Goal: Navigation & Orientation: Find specific page/section

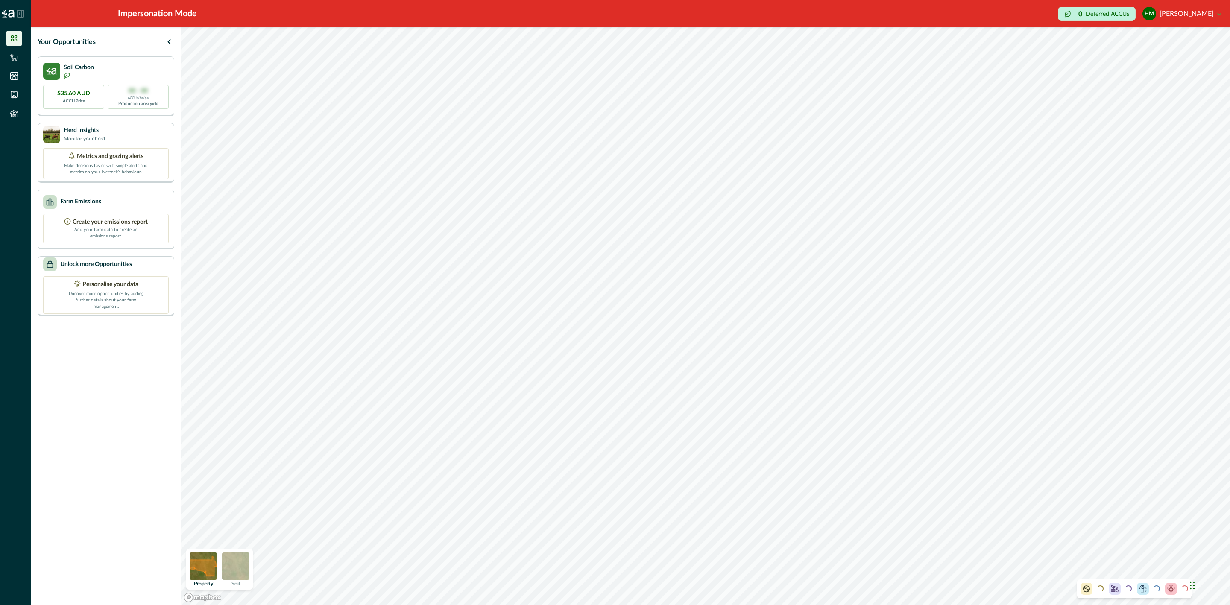
click at [9, 41] on li at bounding box center [13, 38] width 15 height 15
click at [18, 10] on icon at bounding box center [20, 13] width 7 height 7
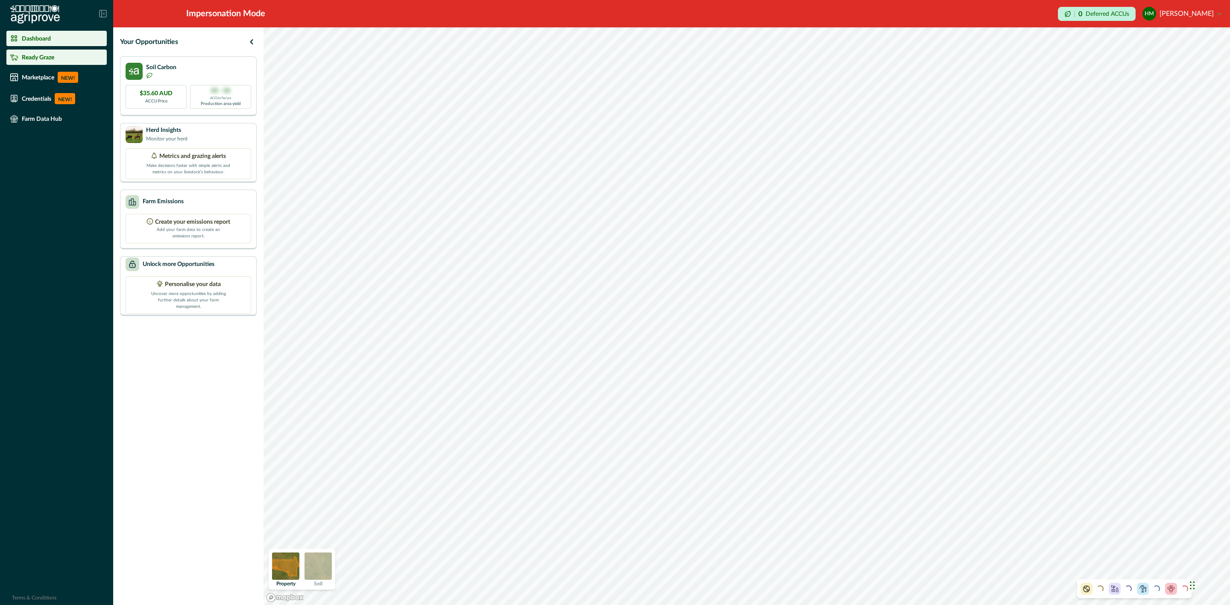
click at [50, 58] on p "Ready Graze" at bounding box center [38, 57] width 32 height 7
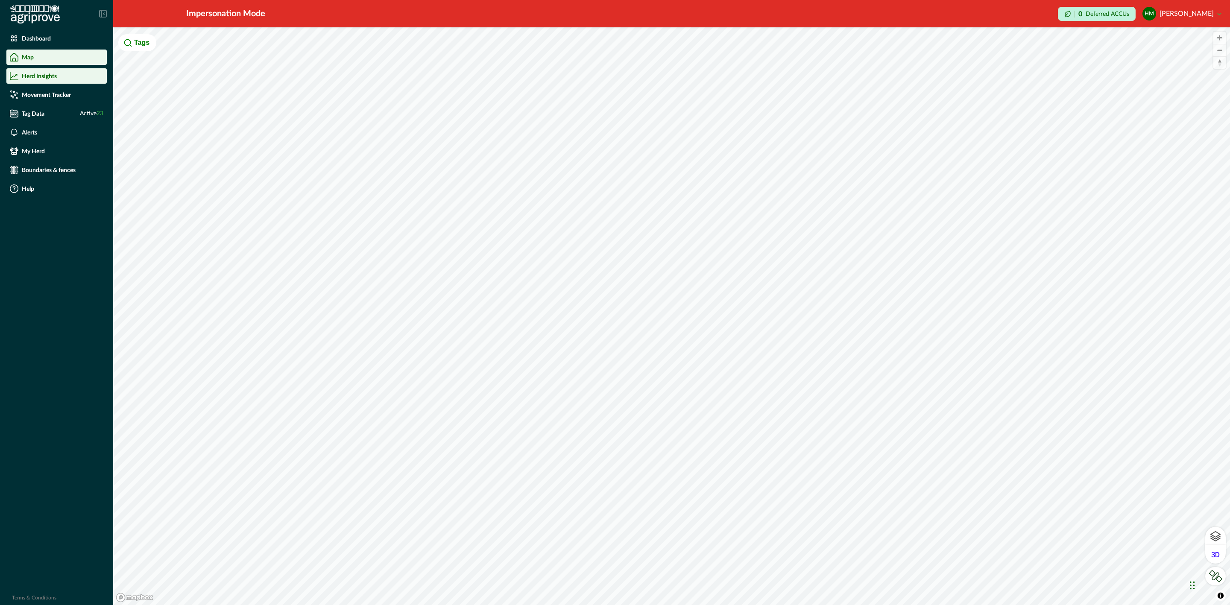
drag, startPoint x: 37, startPoint y: 77, endPoint x: 40, endPoint y: 83, distance: 6.9
click at [37, 77] on p "Herd Insights" at bounding box center [39, 76] width 35 height 7
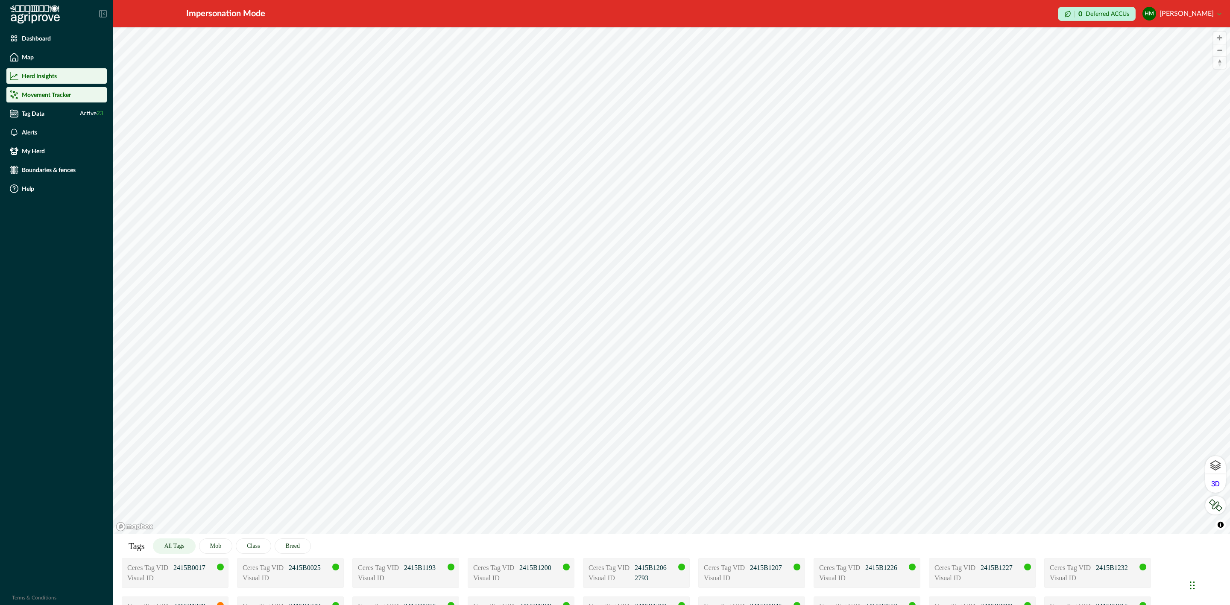
click at [53, 97] on p "Movement Tracker" at bounding box center [46, 94] width 49 height 7
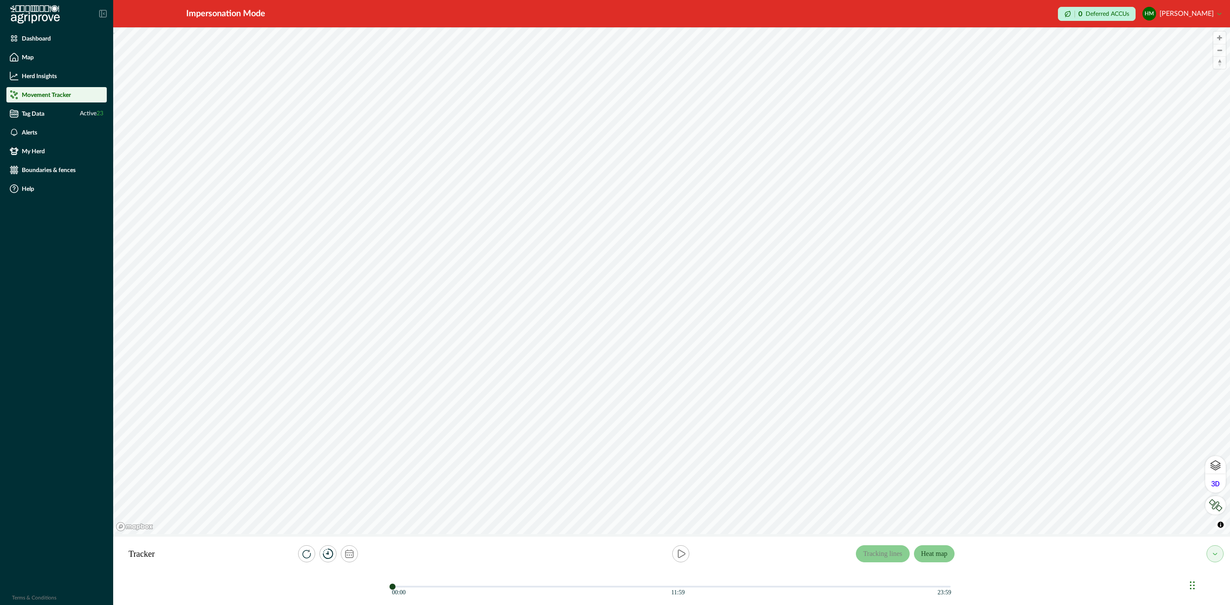
click at [934, 552] on button "Heat map" at bounding box center [934, 554] width 41 height 17
click at [349, 557] on icon "calendar" at bounding box center [349, 554] width 9 height 9
click at [348, 516] on button "[DATE] – [DATE]" at bounding box center [344, 519] width 96 height 15
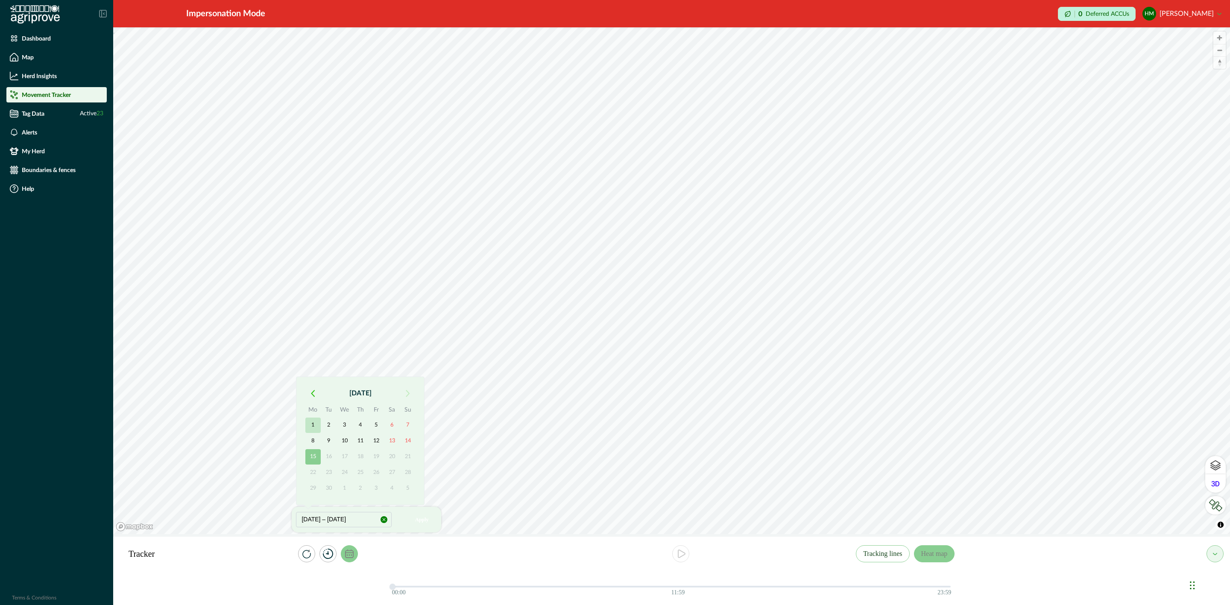
click at [312, 421] on button "1" at bounding box center [312, 425] width 15 height 15
click at [311, 452] on button "15" at bounding box center [312, 456] width 15 height 15
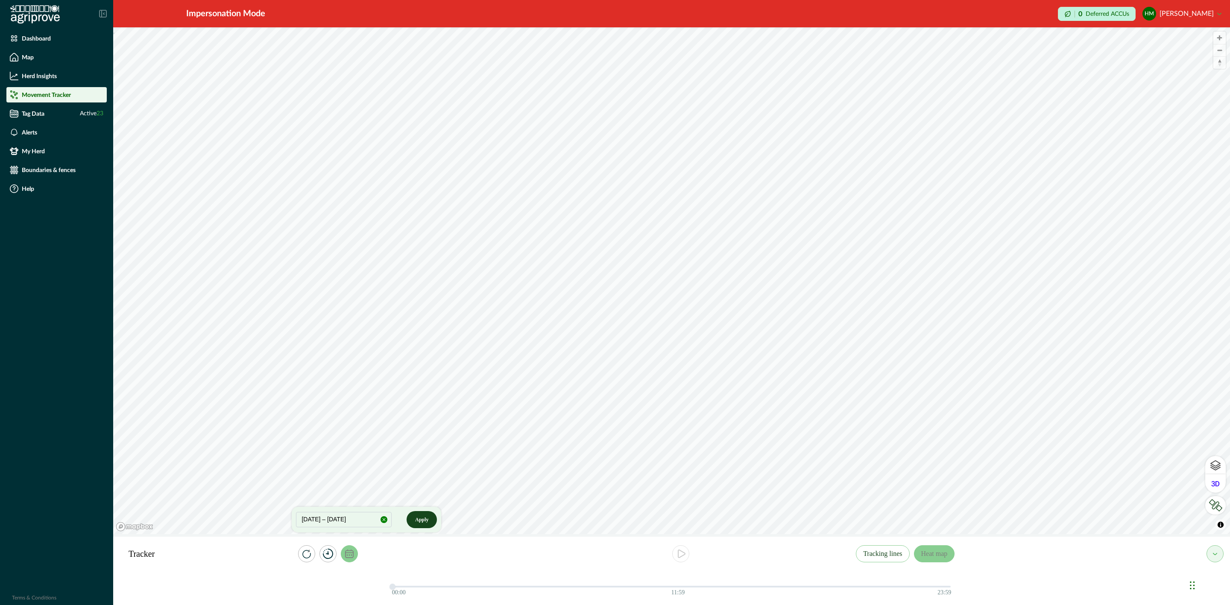
click at [426, 523] on button "Apply" at bounding box center [422, 519] width 30 height 17
click at [679, 554] on icon "play" at bounding box center [681, 554] width 10 height 10
click at [681, 552] on icon "play" at bounding box center [681, 554] width 10 height 10
drag, startPoint x: 49, startPoint y: 71, endPoint x: 50, endPoint y: 96, distance: 25.2
click at [49, 72] on div "Herd Insights" at bounding box center [57, 76] width 94 height 9
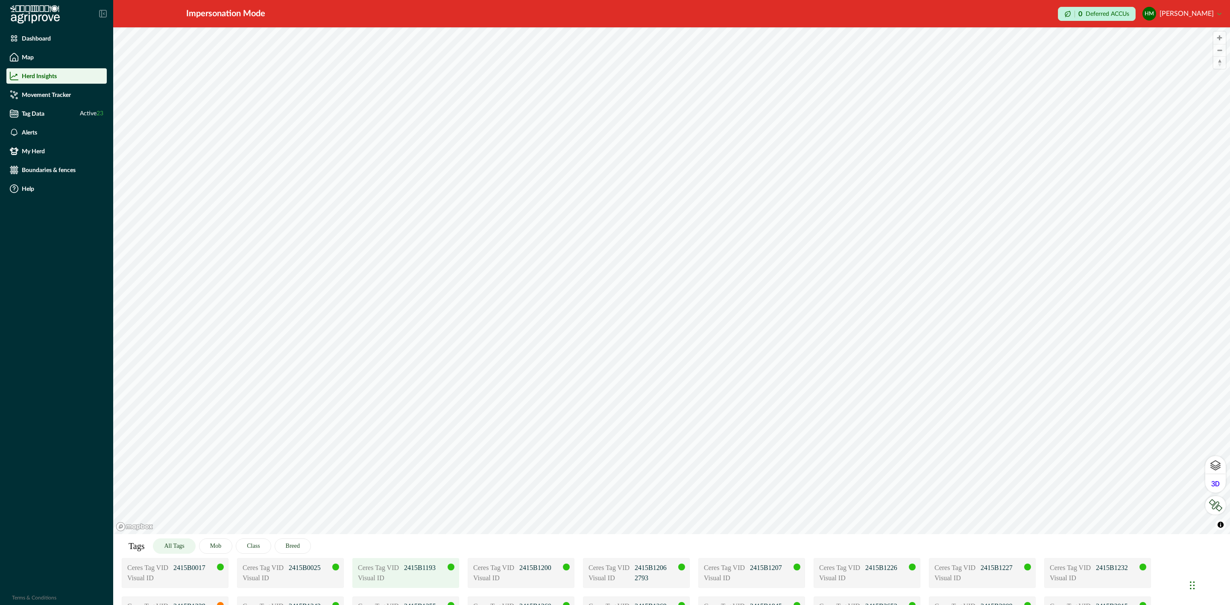
click at [406, 564] on p "2415B1193" at bounding box center [425, 568] width 43 height 10
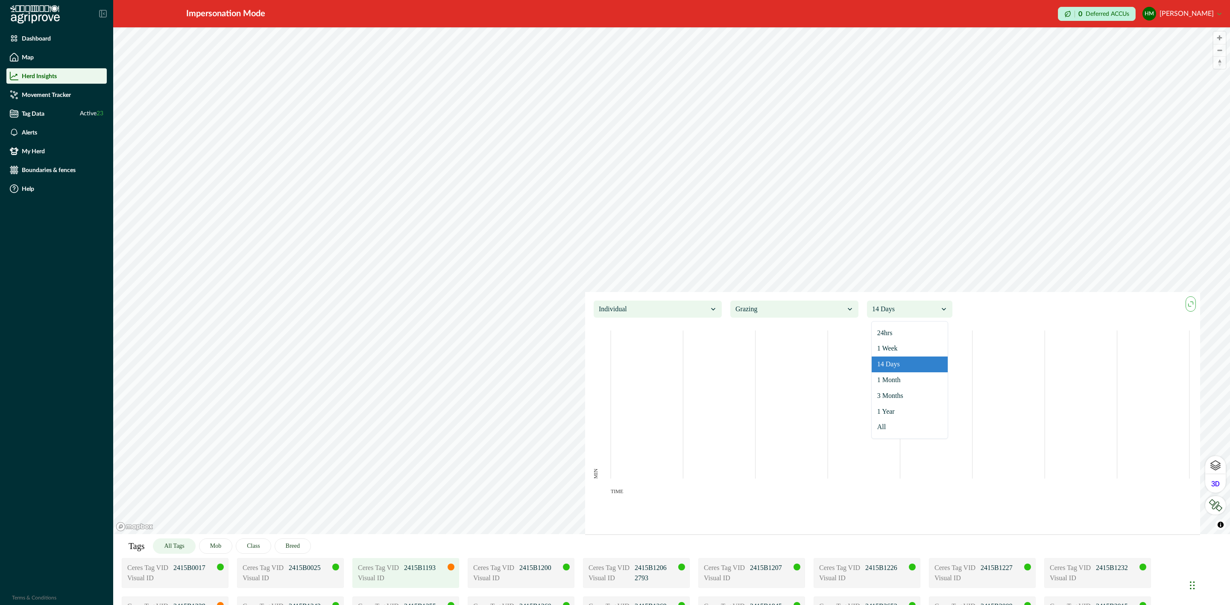
click at [926, 311] on div at bounding box center [905, 309] width 67 height 12
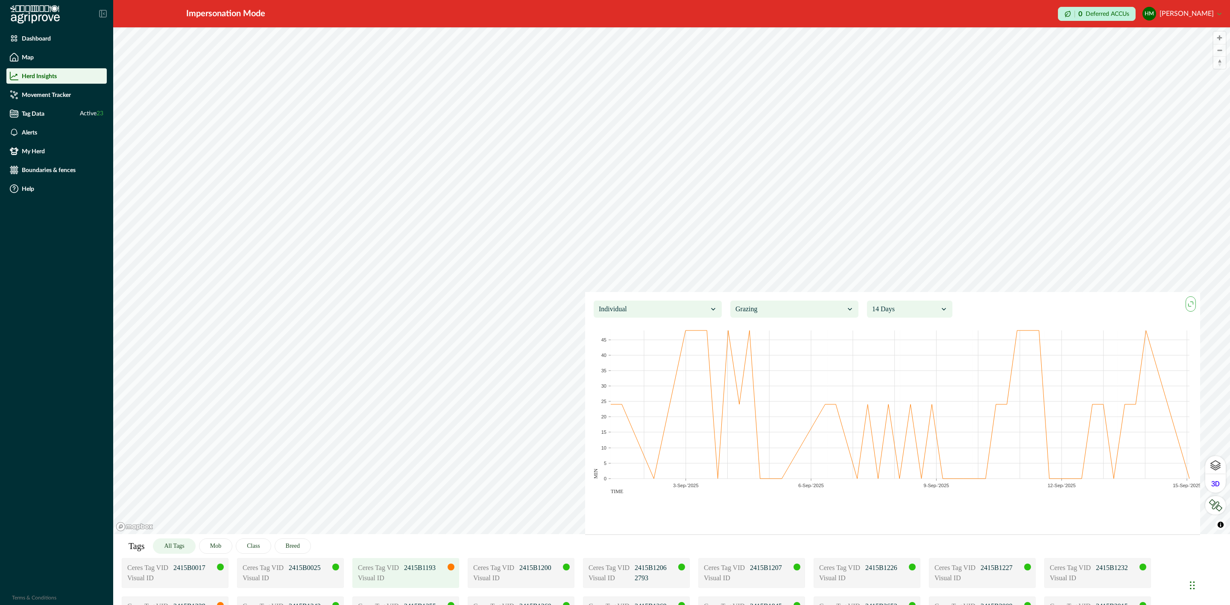
click at [426, 572] on p "2415B1193" at bounding box center [425, 568] width 43 height 10
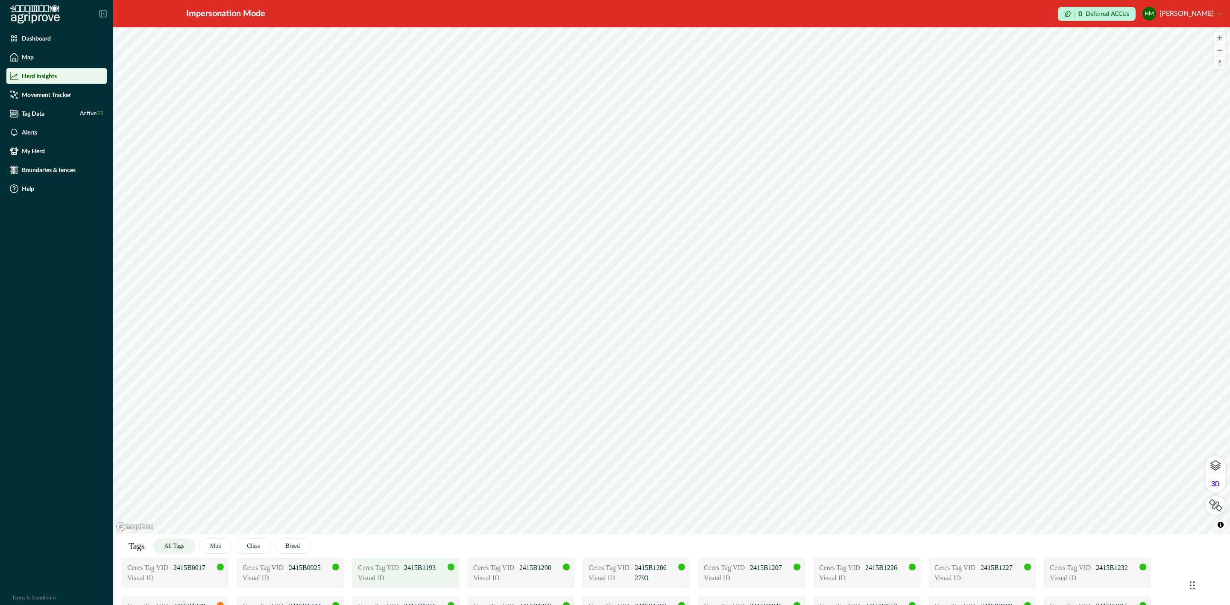
click at [444, 568] on p "2415B1193" at bounding box center [425, 568] width 43 height 10
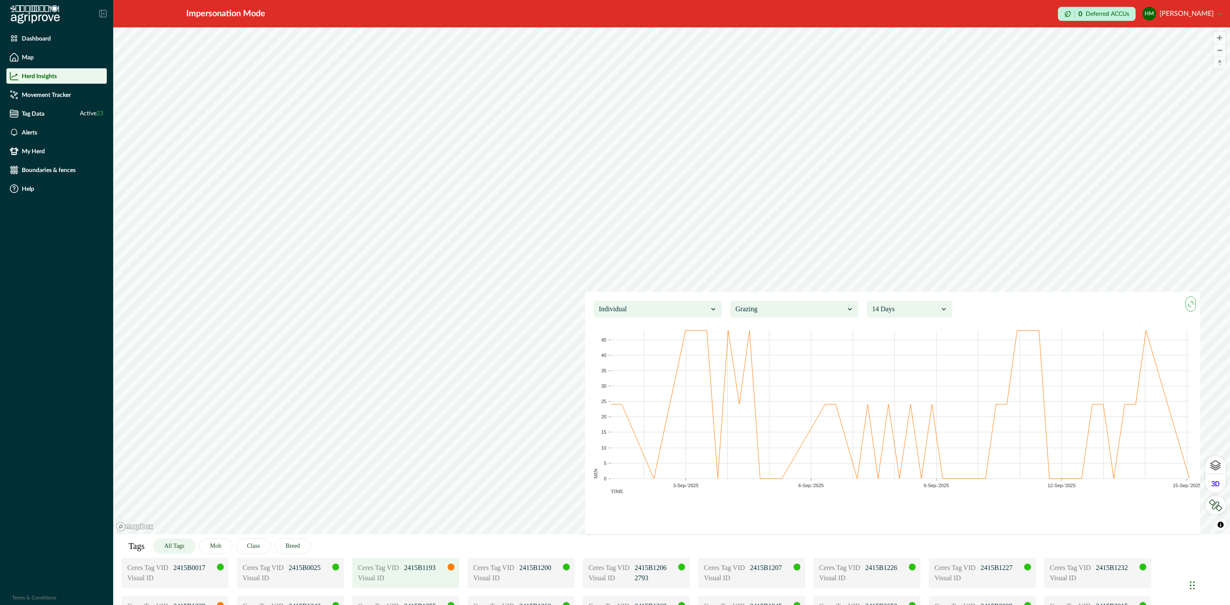
click at [1194, 302] on icon "maxmin" at bounding box center [1190, 303] width 9 height 9
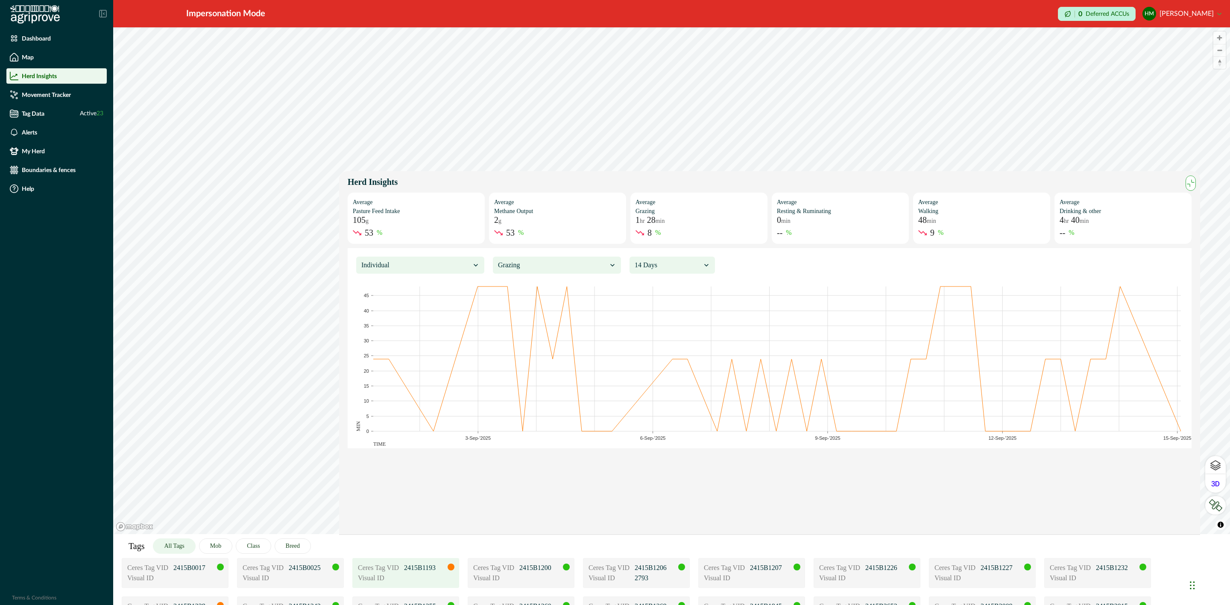
click at [1187, 188] on icon "maxmin" at bounding box center [1190, 183] width 9 height 9
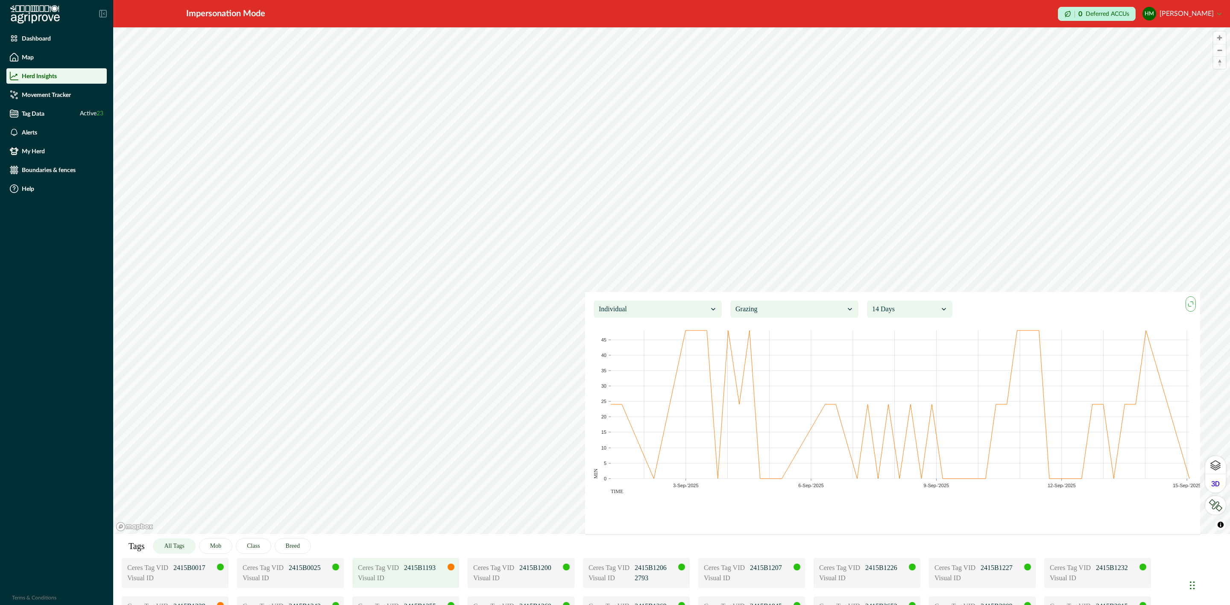
click at [58, 101] on li "Movement Tracker" at bounding box center [56, 94] width 100 height 15
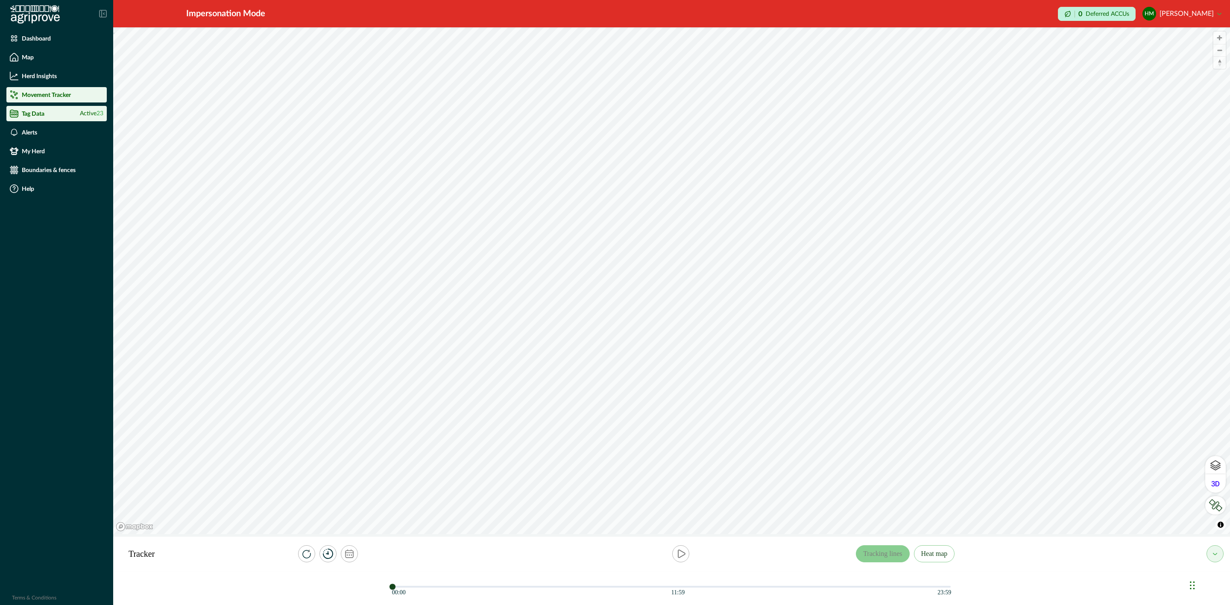
click at [56, 114] on div "Tag Data Active 23" at bounding box center [57, 113] width 94 height 9
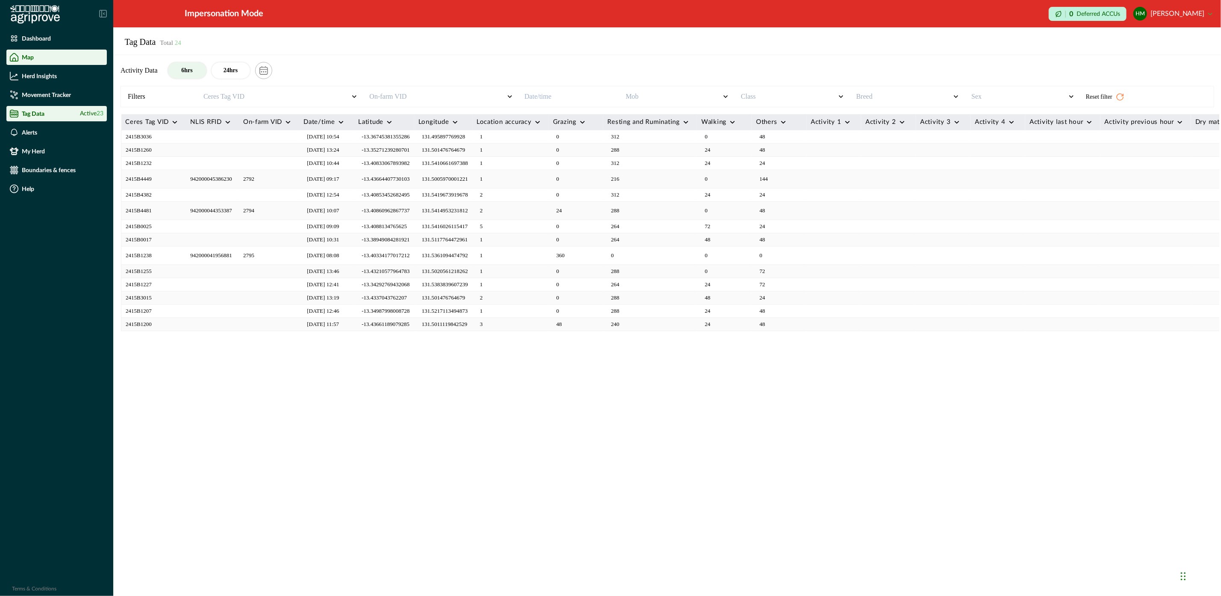
click at [34, 58] on div "Map" at bounding box center [57, 57] width 94 height 9
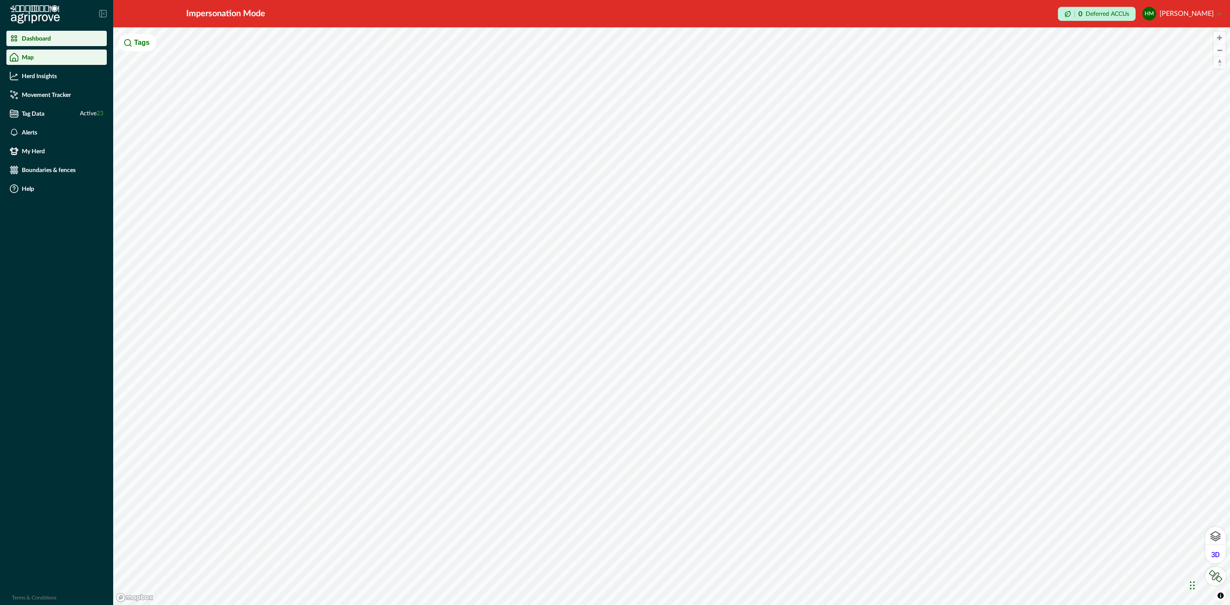
click at [45, 43] on li "Dashboard" at bounding box center [56, 38] width 100 height 15
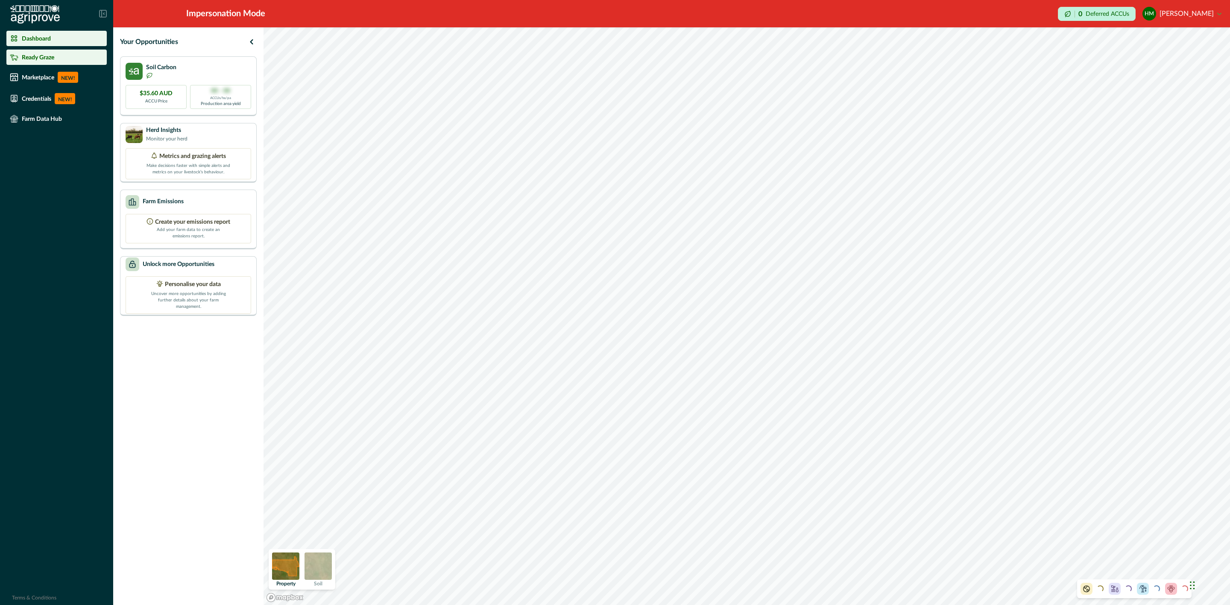
click at [63, 56] on div "Ready Graze" at bounding box center [57, 57] width 94 height 9
